Goal: Information Seeking & Learning: Learn about a topic

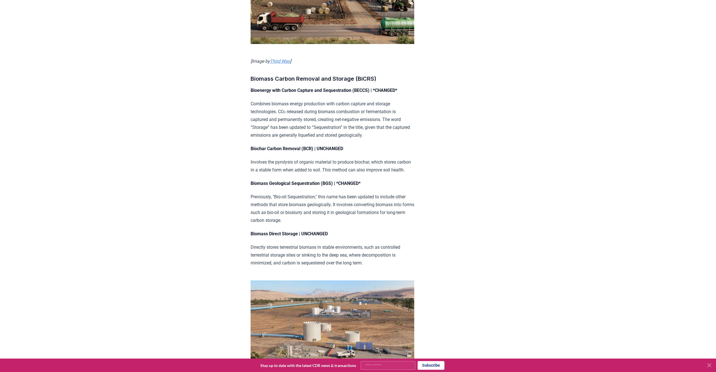
scroll to position [854, 0]
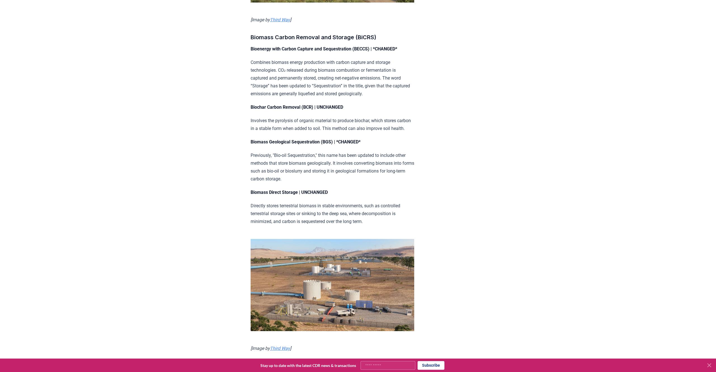
click at [188, 64] on div "June 13, 2025 CDR.fyi Durable CDR Methods Update | June 2025 At CDR.fyi, our mi…" at bounding box center [358, 241] width 392 height 2148
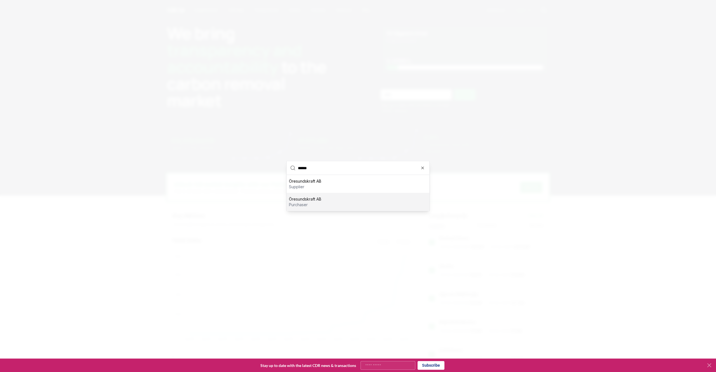
type input "******"
click at [298, 205] on p "purchaser" at bounding box center [305, 205] width 32 height 6
